Goal: Task Accomplishment & Management: Complete application form

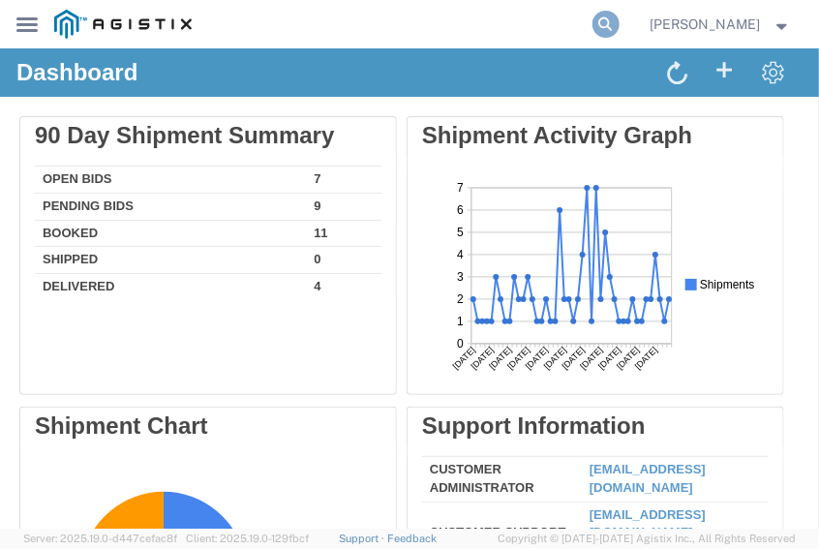
click at [620, 15] on icon at bounding box center [605, 24] width 27 height 27
click at [503, 33] on input "search" at bounding box center [398, 24] width 385 height 46
paste input "TruckingKing!123"
type input "T"
click at [409, 28] on input "search" at bounding box center [398, 24] width 385 height 46
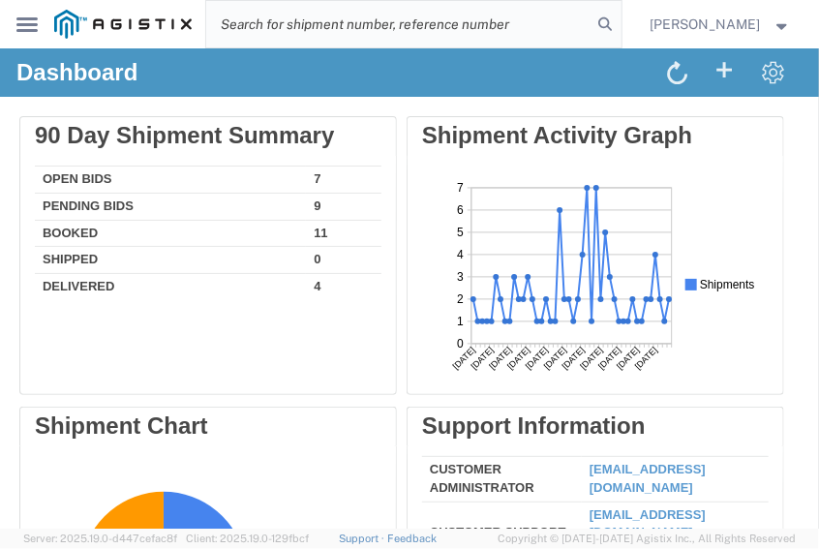
paste input "56876258"
type input "56876258"
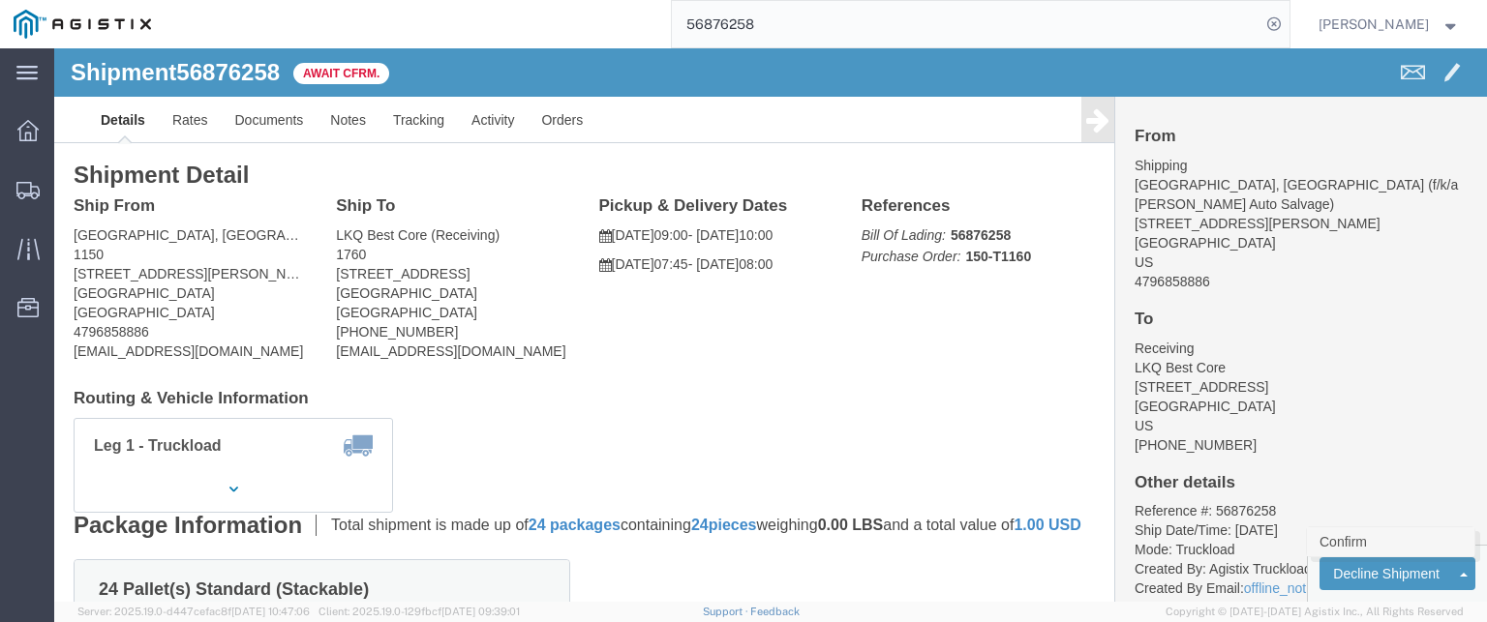
click link "Confirm"
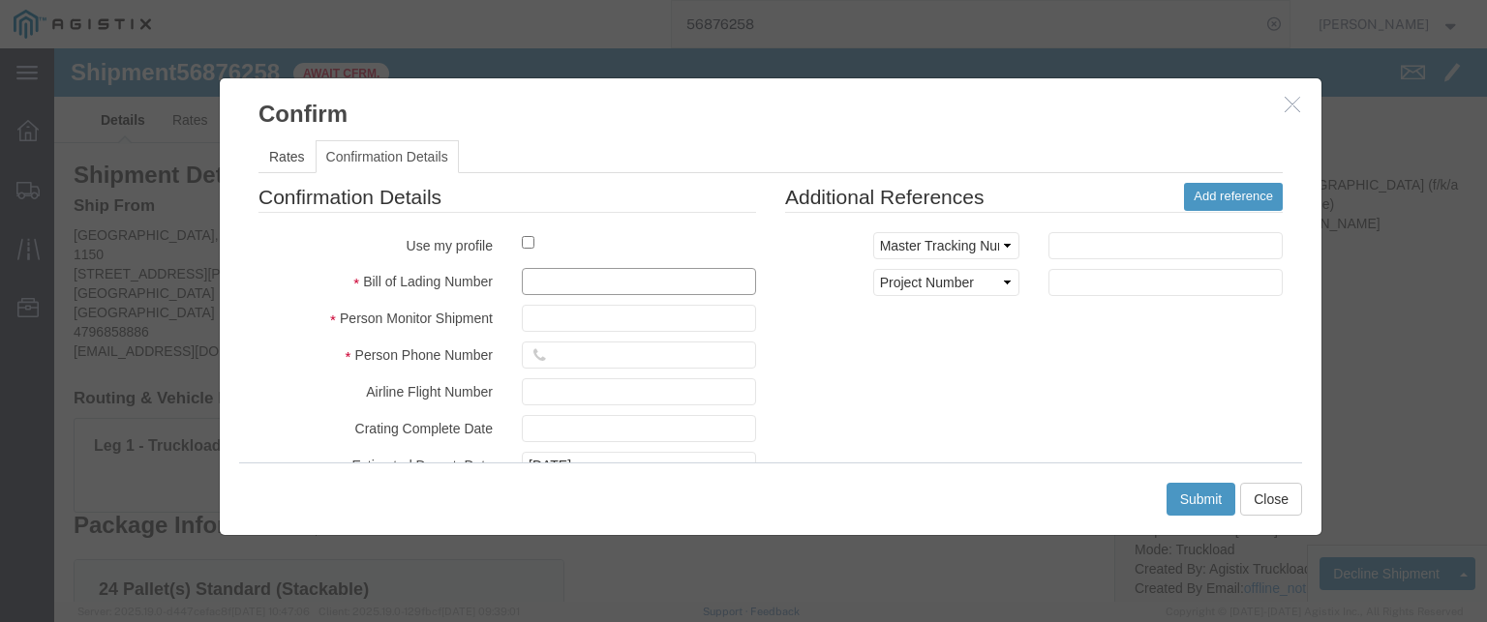
click input "text"
paste input "56876258"
type input "56876258"
click input "text"
type input "J"
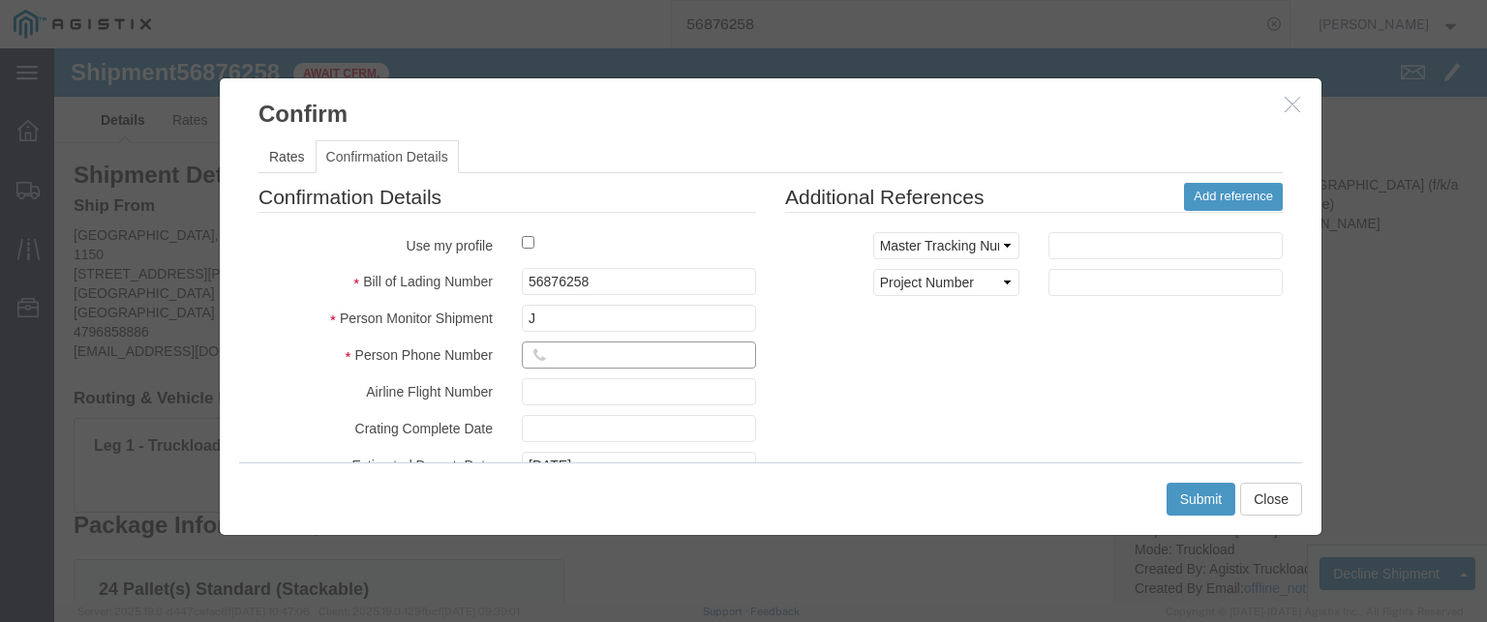
click input "text"
type input "4702032137"
click button "Submit"
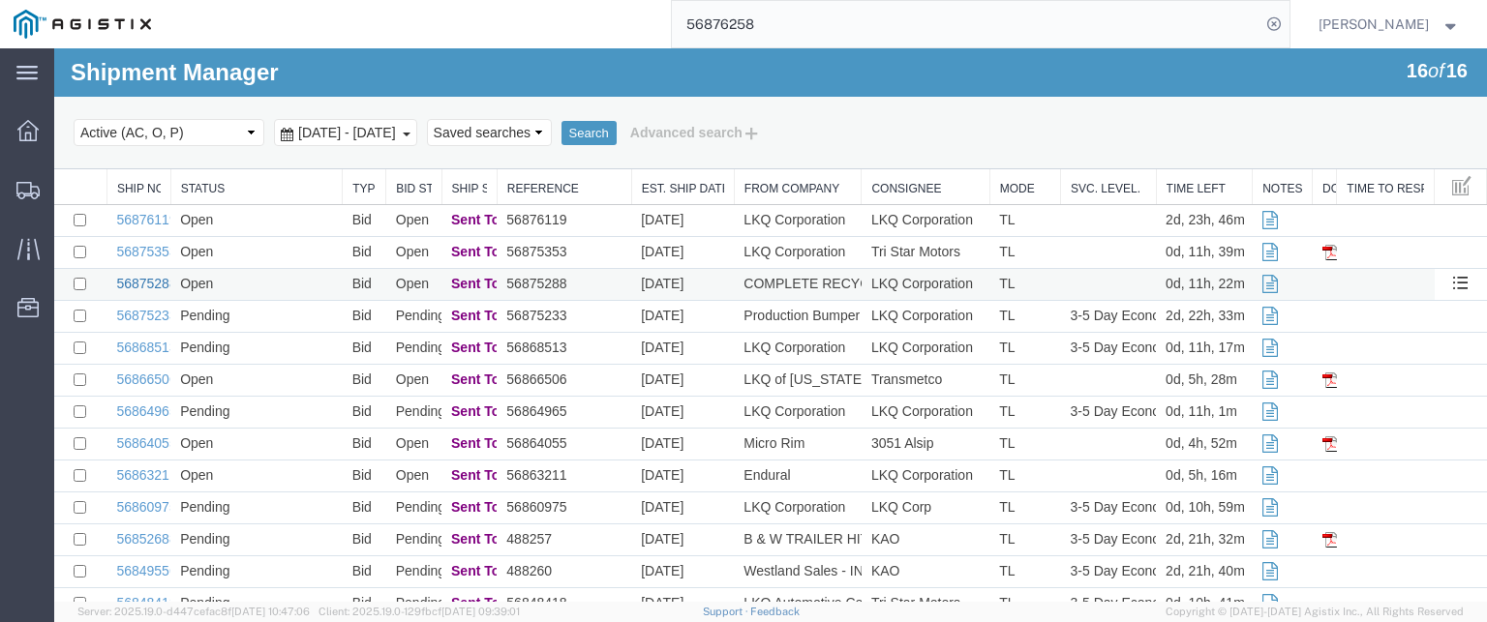
click at [147, 289] on link "56875288" at bounding box center [146, 283] width 60 height 15
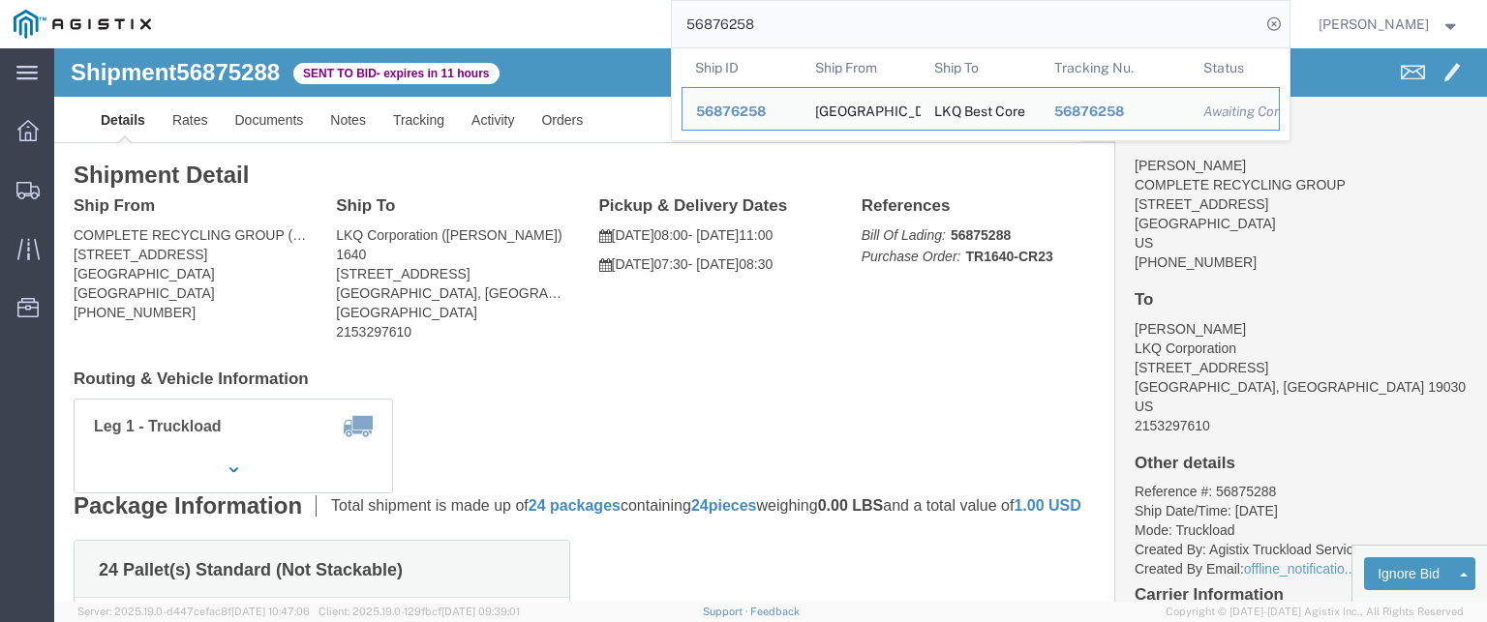
click at [818, 41] on input "56876258" at bounding box center [966, 24] width 589 height 46
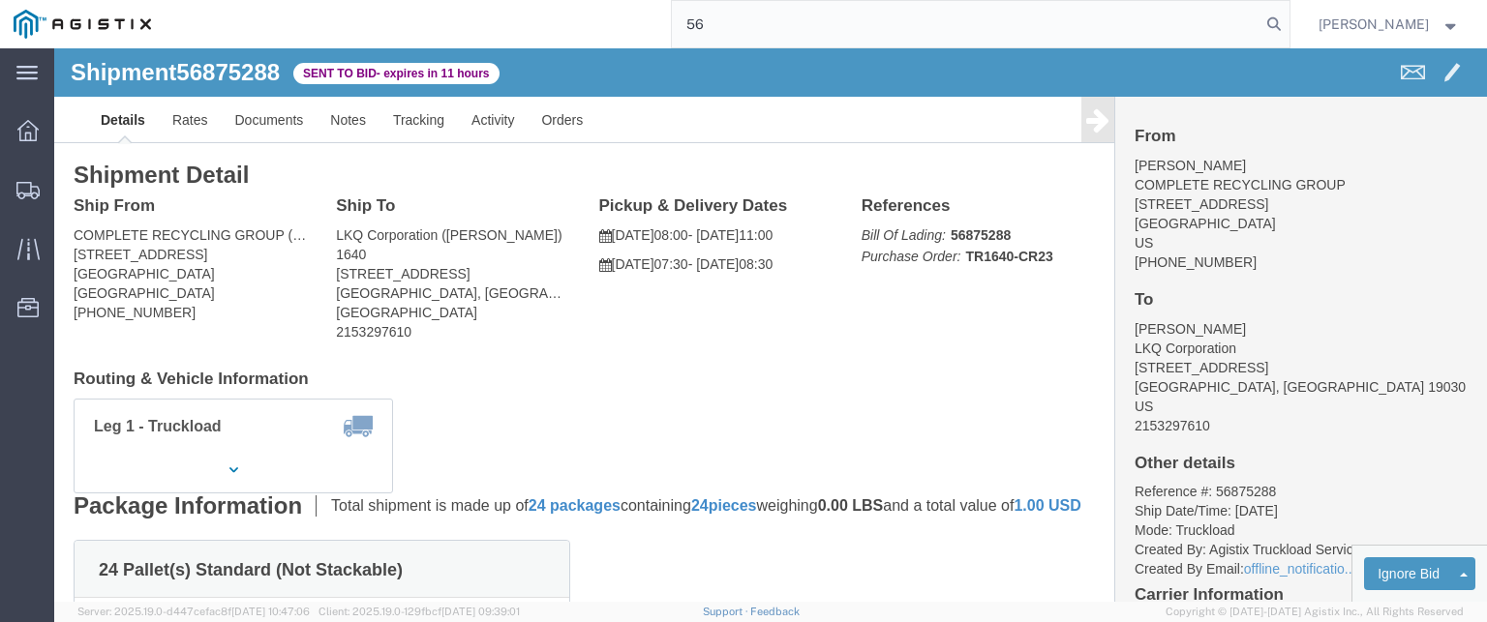
type input "5"
paste input "56876258"
type input "56876258"
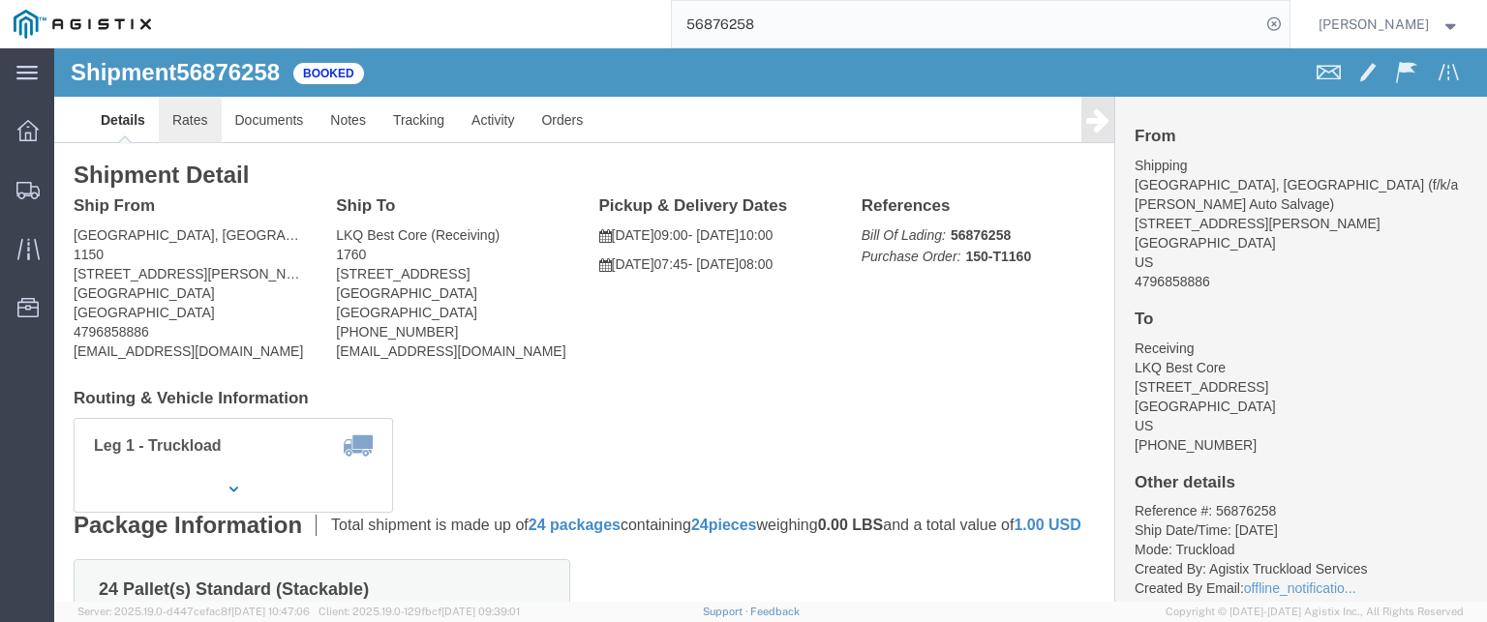
click link "Rates"
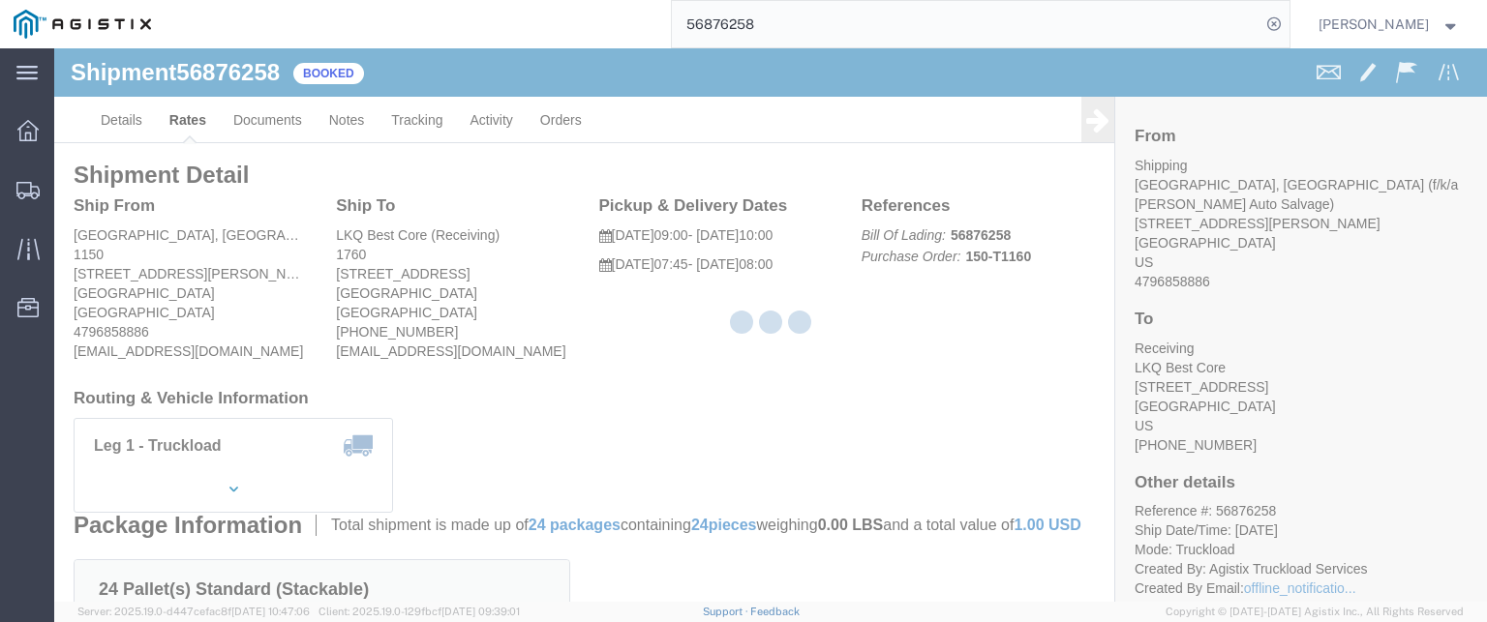
click at [201, 104] on div at bounding box center [770, 325] width 1433 height 554
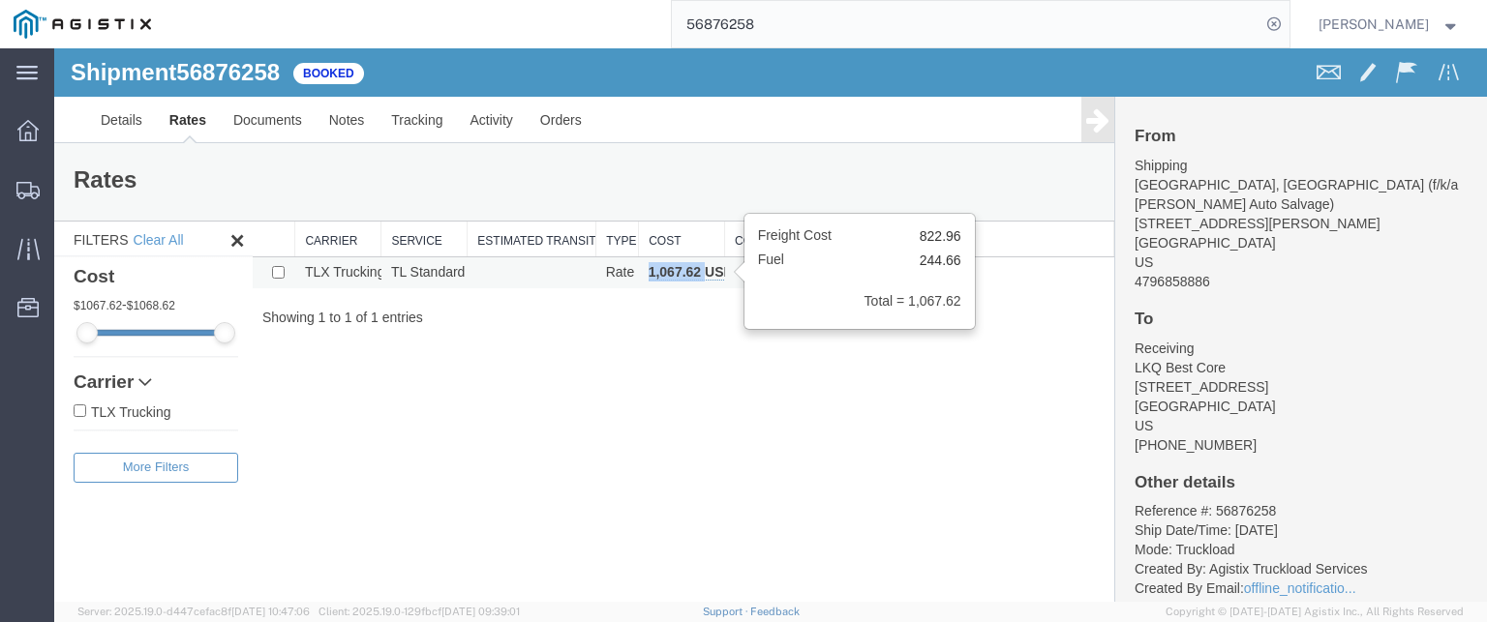
copy b "1,067.62"
drag, startPoint x: 644, startPoint y: 273, endPoint x: 705, endPoint y: 278, distance: 61.2
click at [705, 278] on td "1,067.62 USD" at bounding box center [682, 274] width 86 height 32
